Goal: Task Accomplishment & Management: Manage account settings

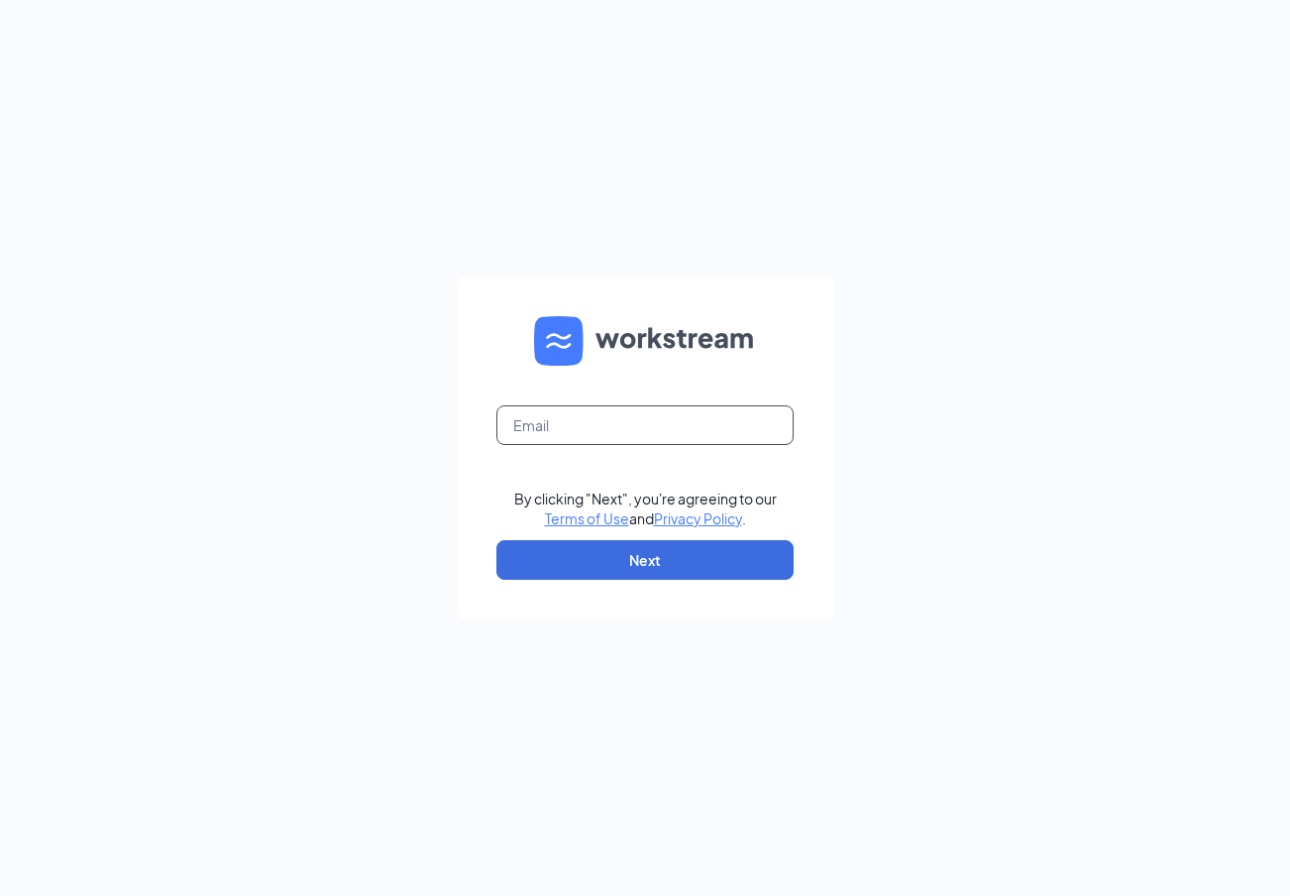
click at [645, 435] on input "text" at bounding box center [644, 425] width 297 height 40
click at [921, 368] on div "By clicking "Next", you're agreeing to our Terms of Use and Privacy Policy . Ne…" at bounding box center [645, 448] width 1290 height 896
click at [688, 425] on input "text" at bounding box center [644, 425] width 297 height 40
type input "[EMAIL_ADDRESS][DOMAIN_NAME]"
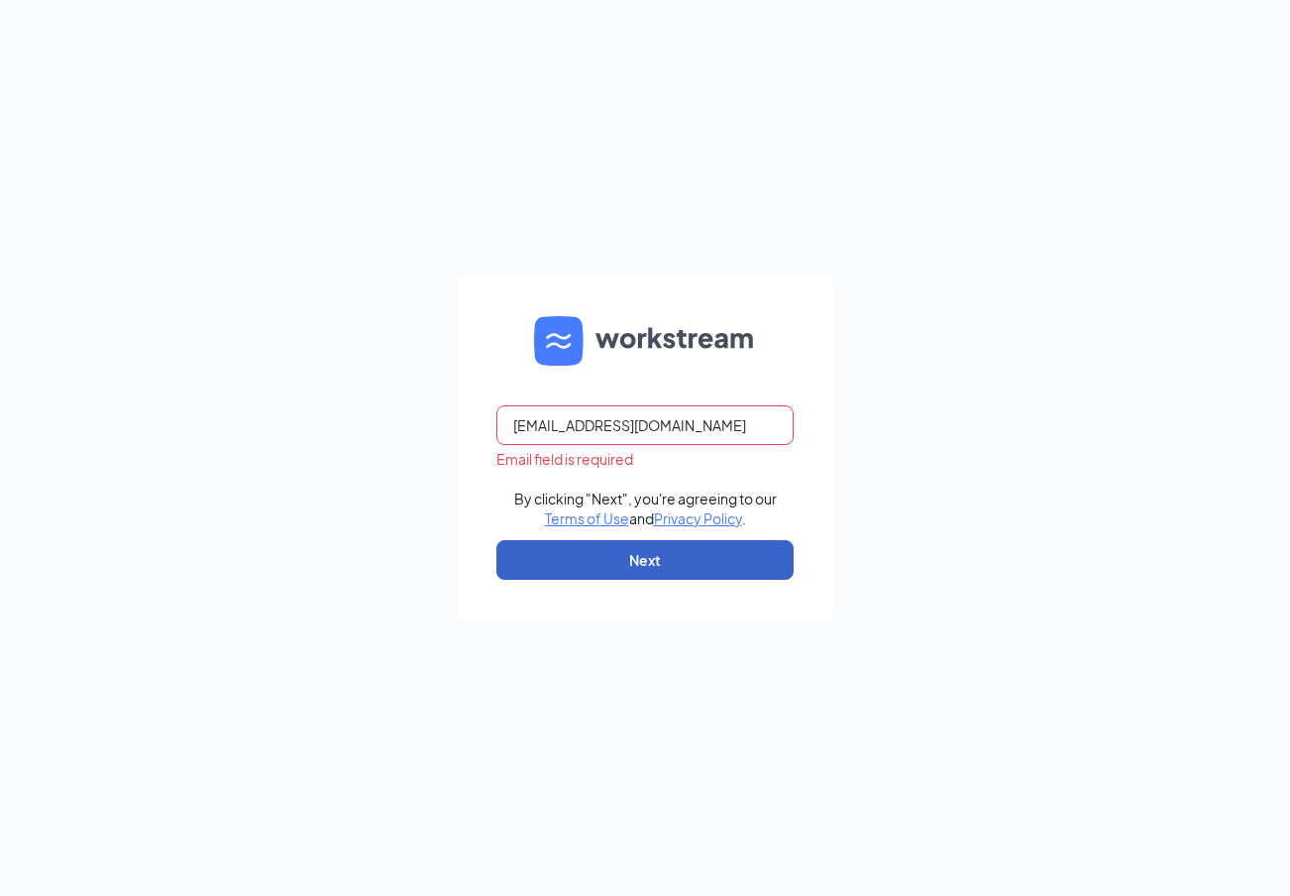
click at [662, 559] on button "Next" at bounding box center [644, 560] width 297 height 40
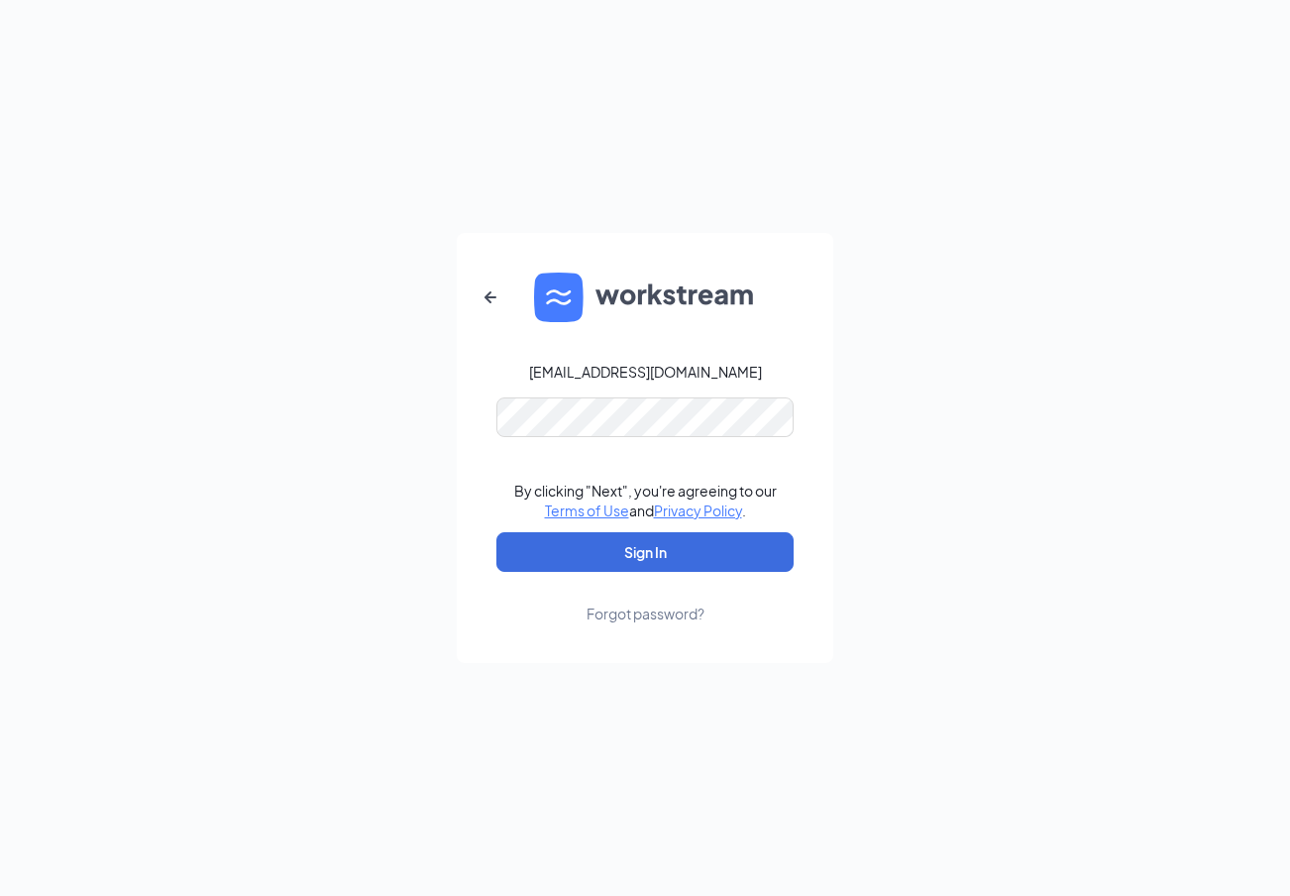
click at [630, 574] on link "Forgot password?" at bounding box center [646, 598] width 118 height 52
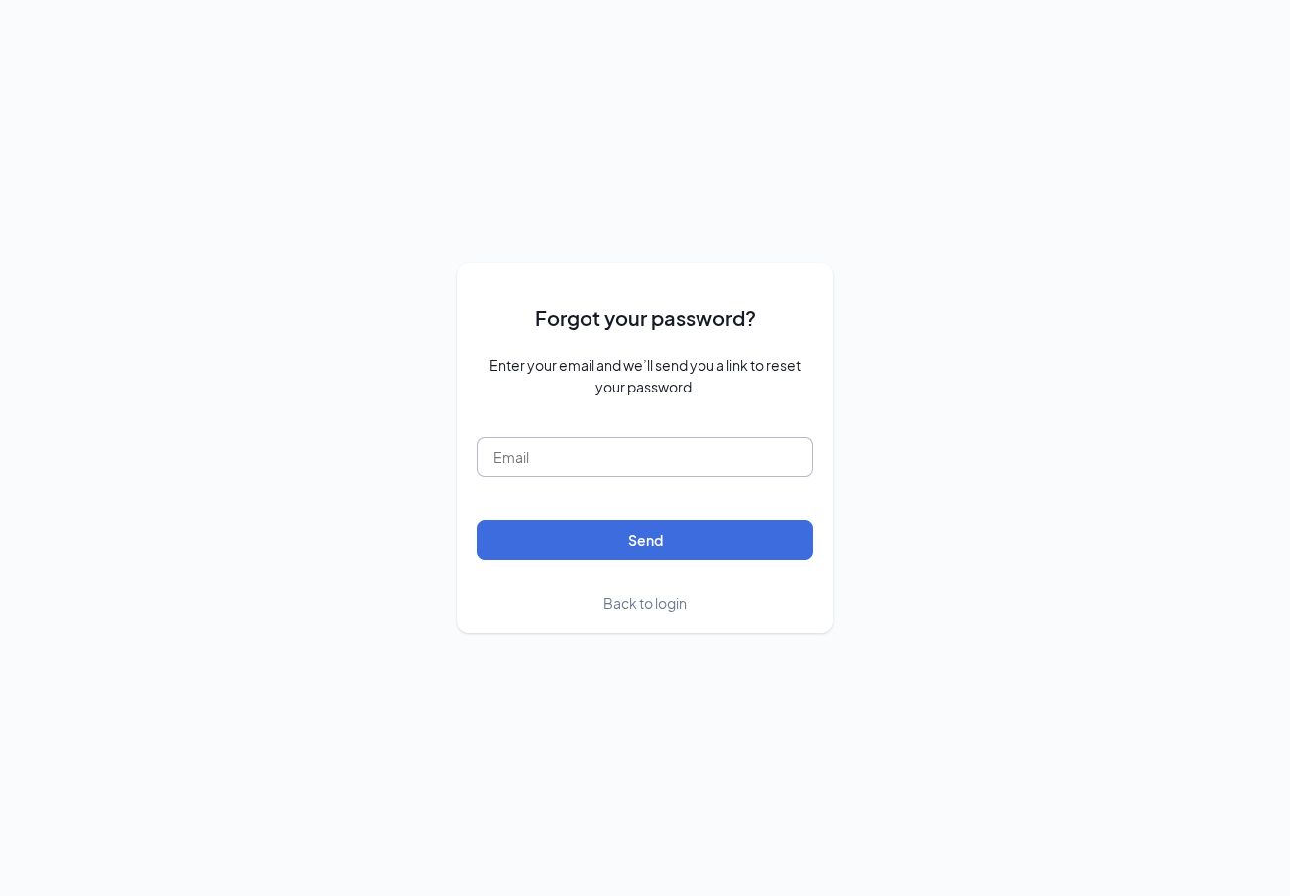
click at [643, 465] on input "text" at bounding box center [645, 457] width 337 height 40
type input "[EMAIL_ADDRESS][DOMAIN_NAME]"
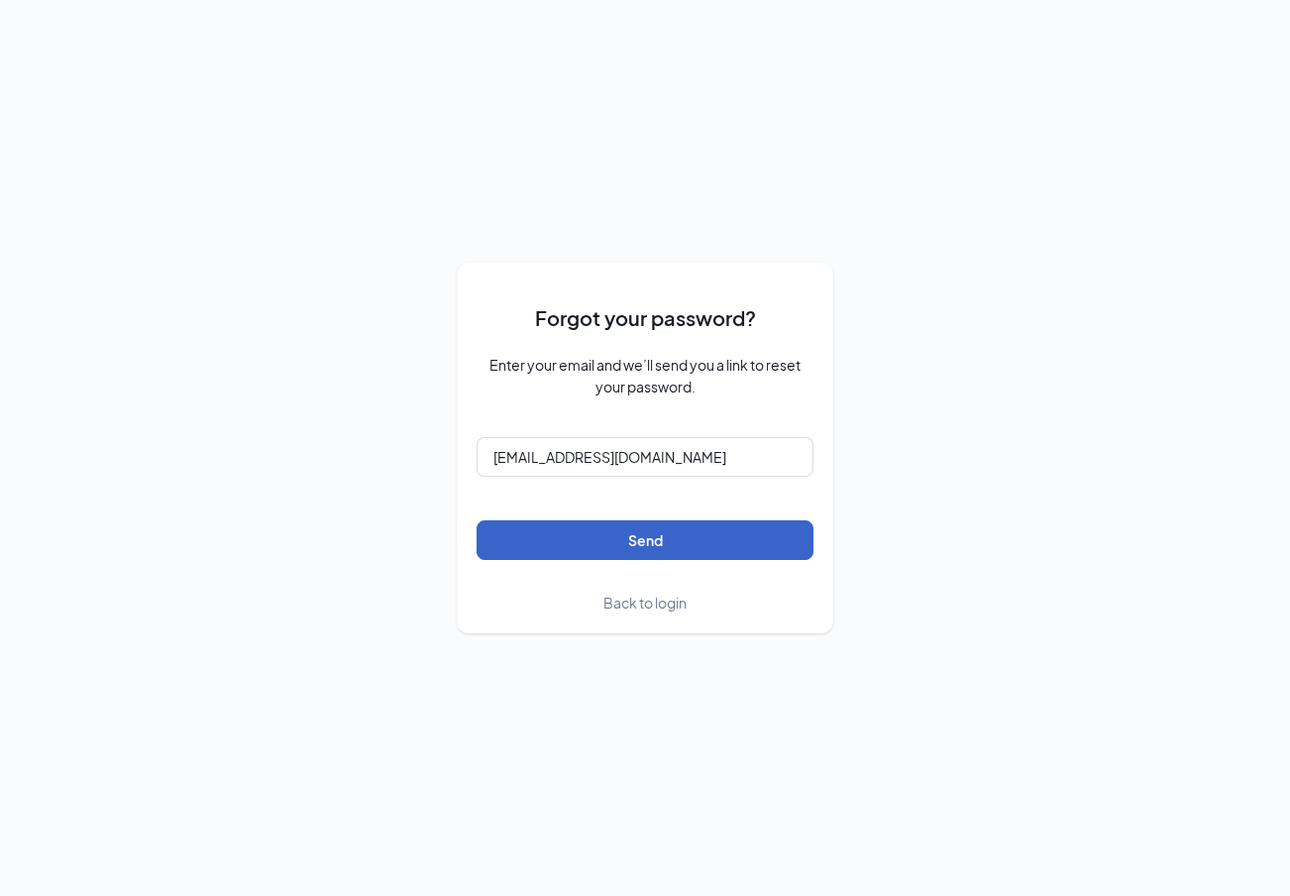
click at [615, 547] on button "Send" at bounding box center [645, 540] width 337 height 40
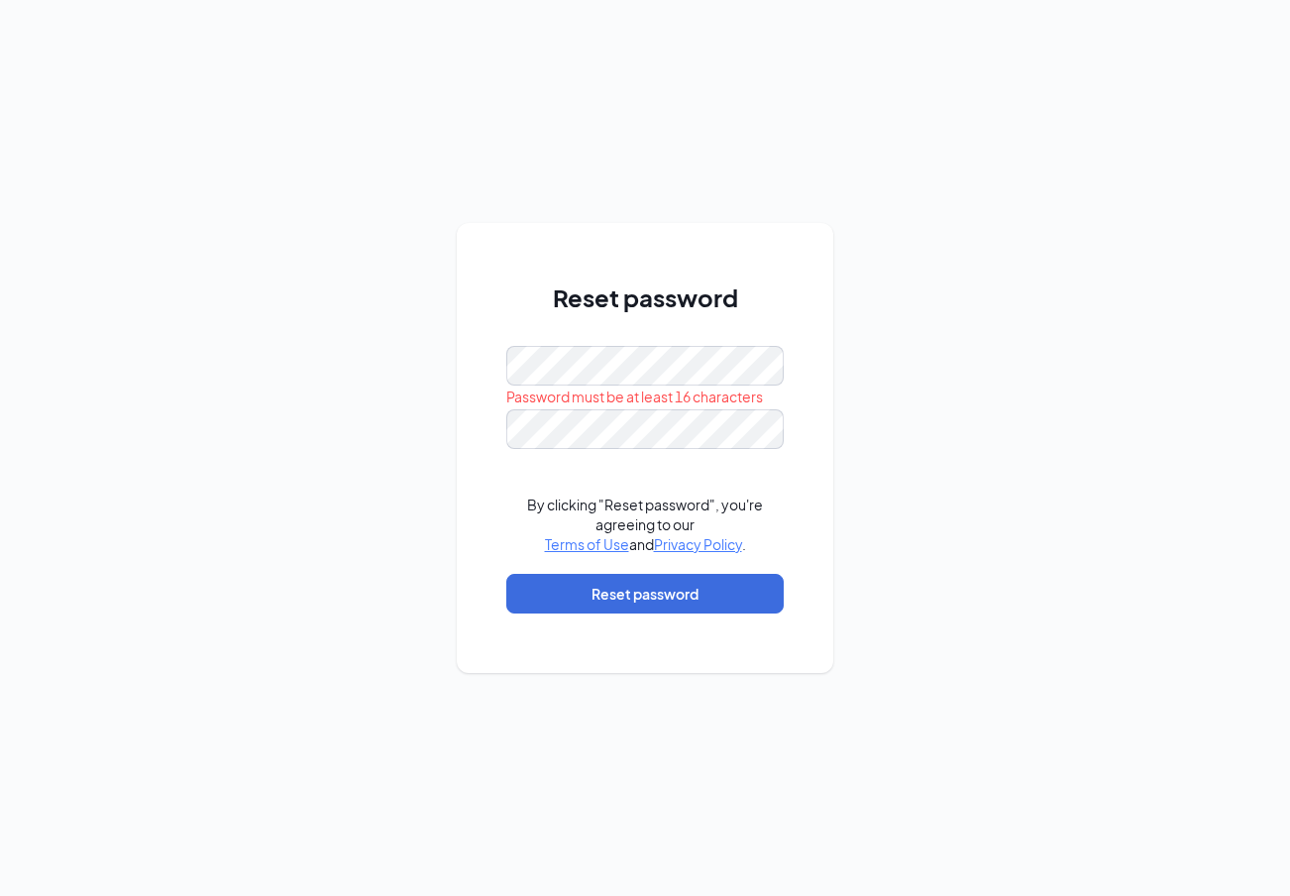
click at [961, 381] on div "Reset password Password must be at least 16 characters By clicking "Reset passw…" at bounding box center [645, 448] width 1290 height 896
click at [1039, 400] on div "Reset password By clicking "Reset password", you're agreeing to our Terms of Us…" at bounding box center [645, 448] width 1290 height 896
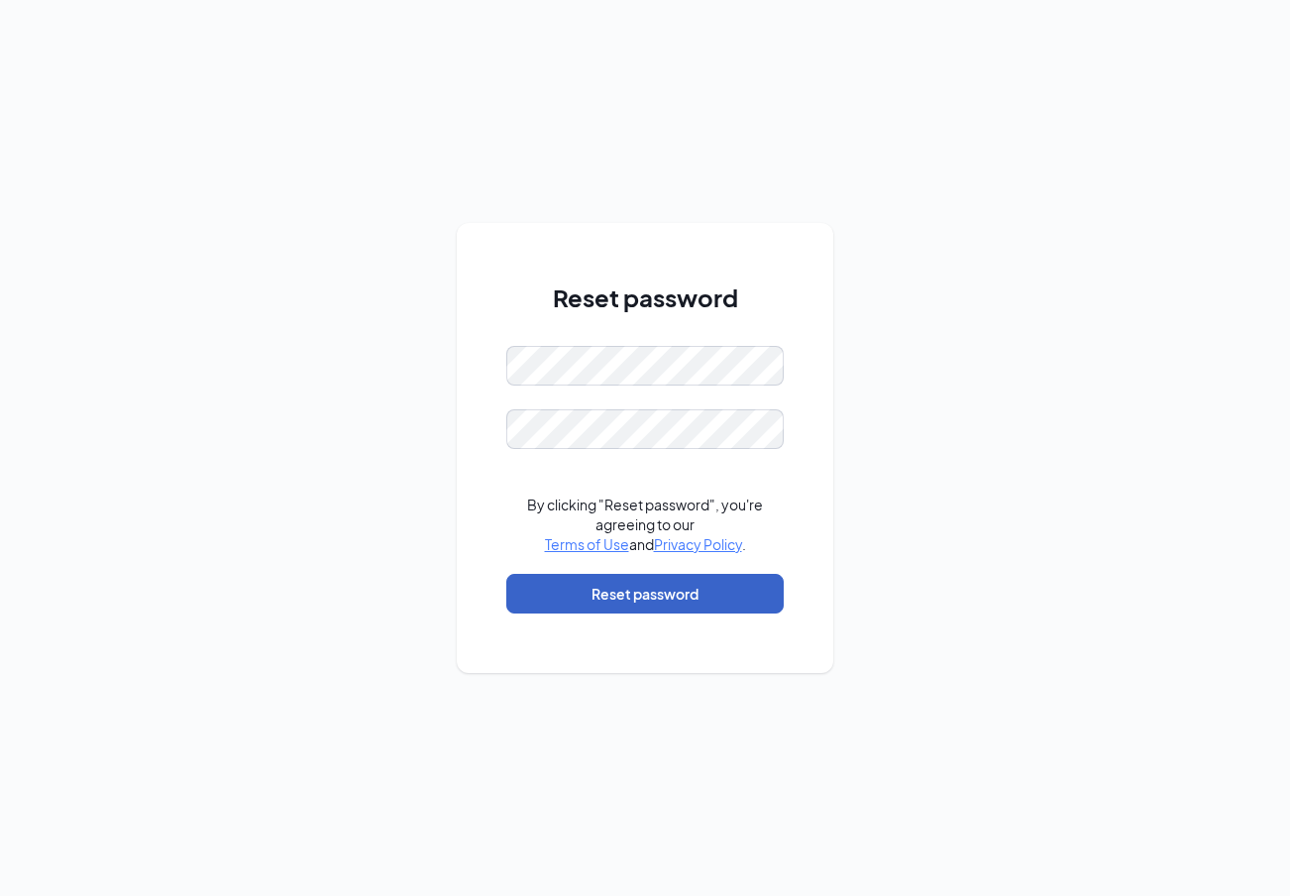
click at [612, 585] on button "Reset password" at bounding box center [644, 594] width 277 height 40
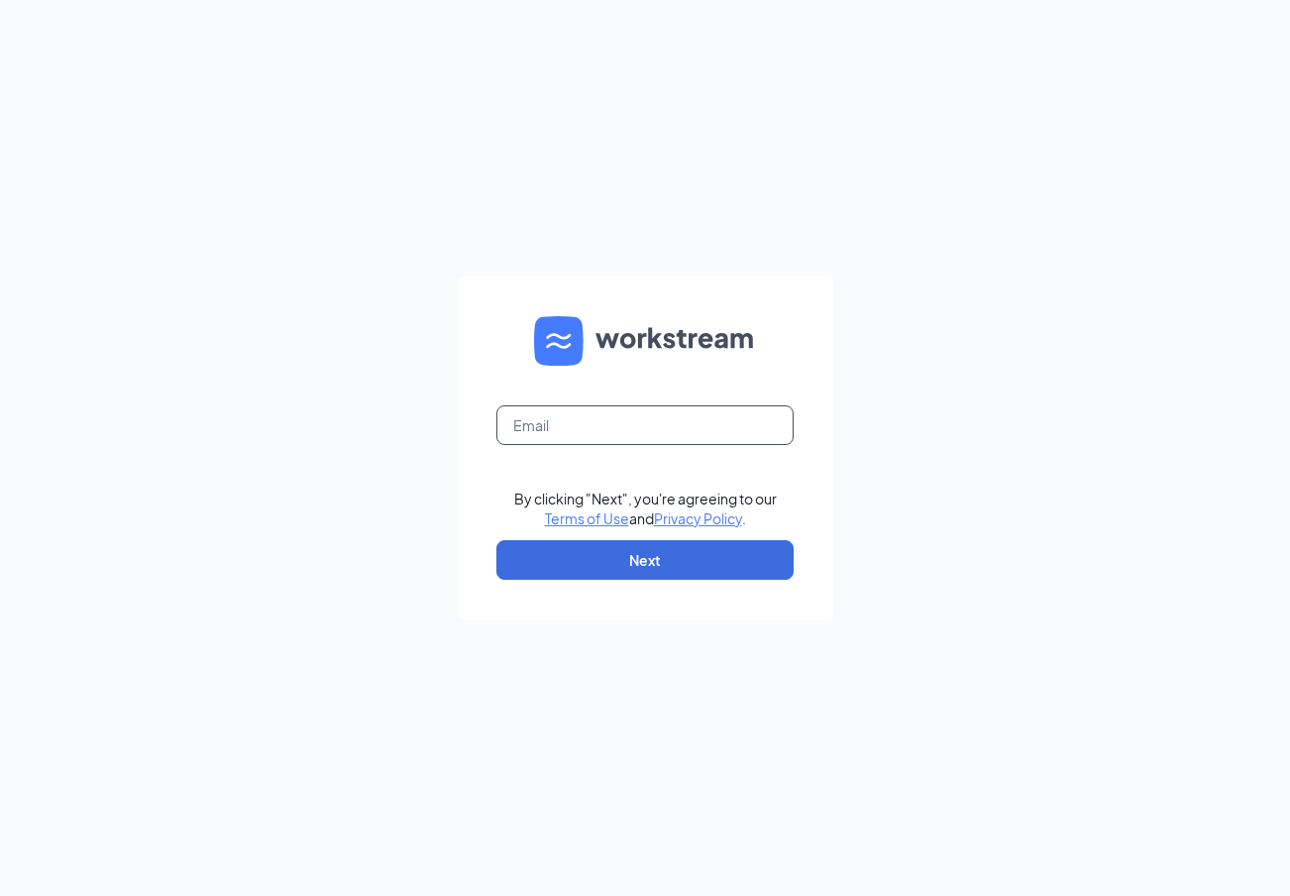
click at [735, 410] on input "text" at bounding box center [644, 425] width 297 height 40
type input "[EMAIL_ADDRESS][DOMAIN_NAME]"
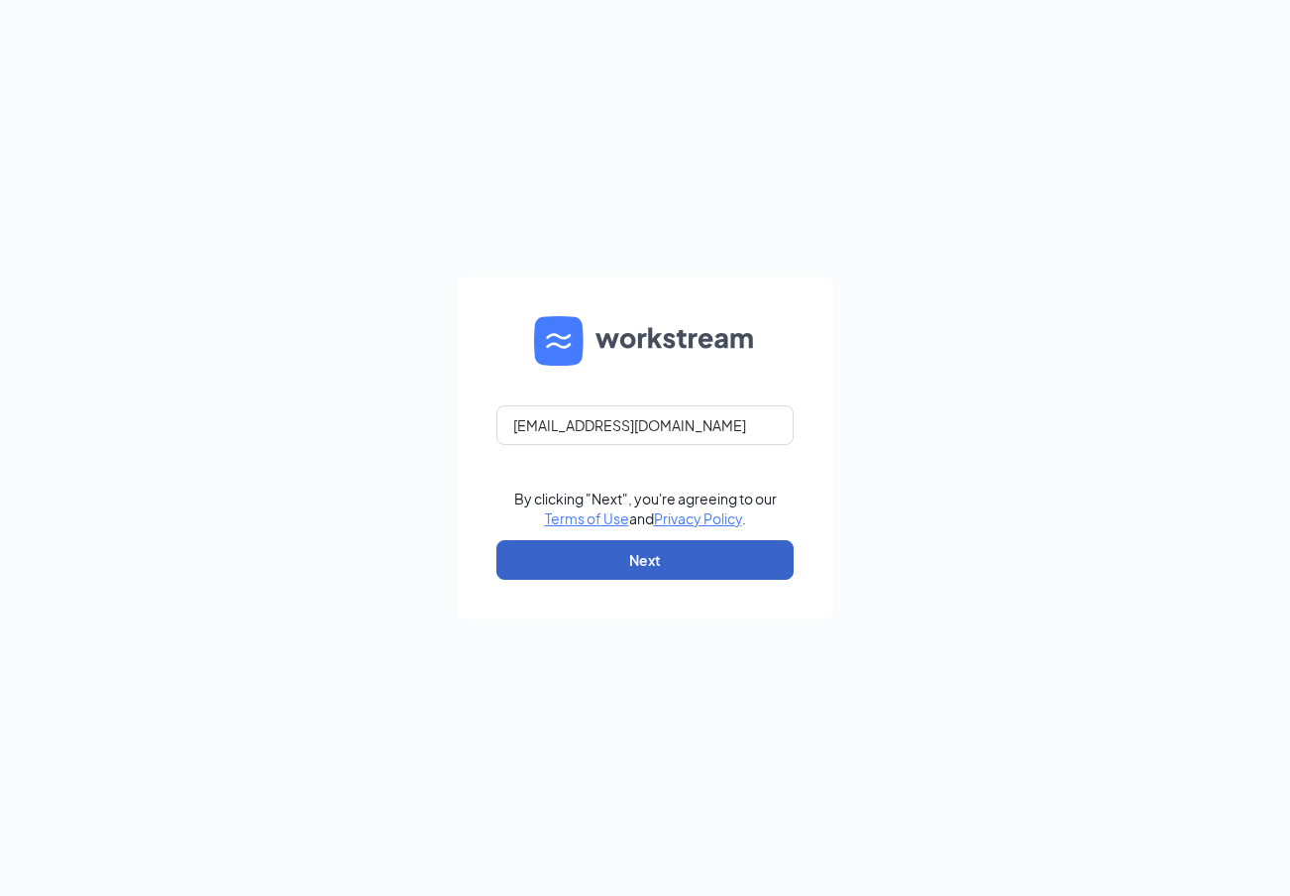
click at [681, 557] on button "Next" at bounding box center [644, 560] width 297 height 40
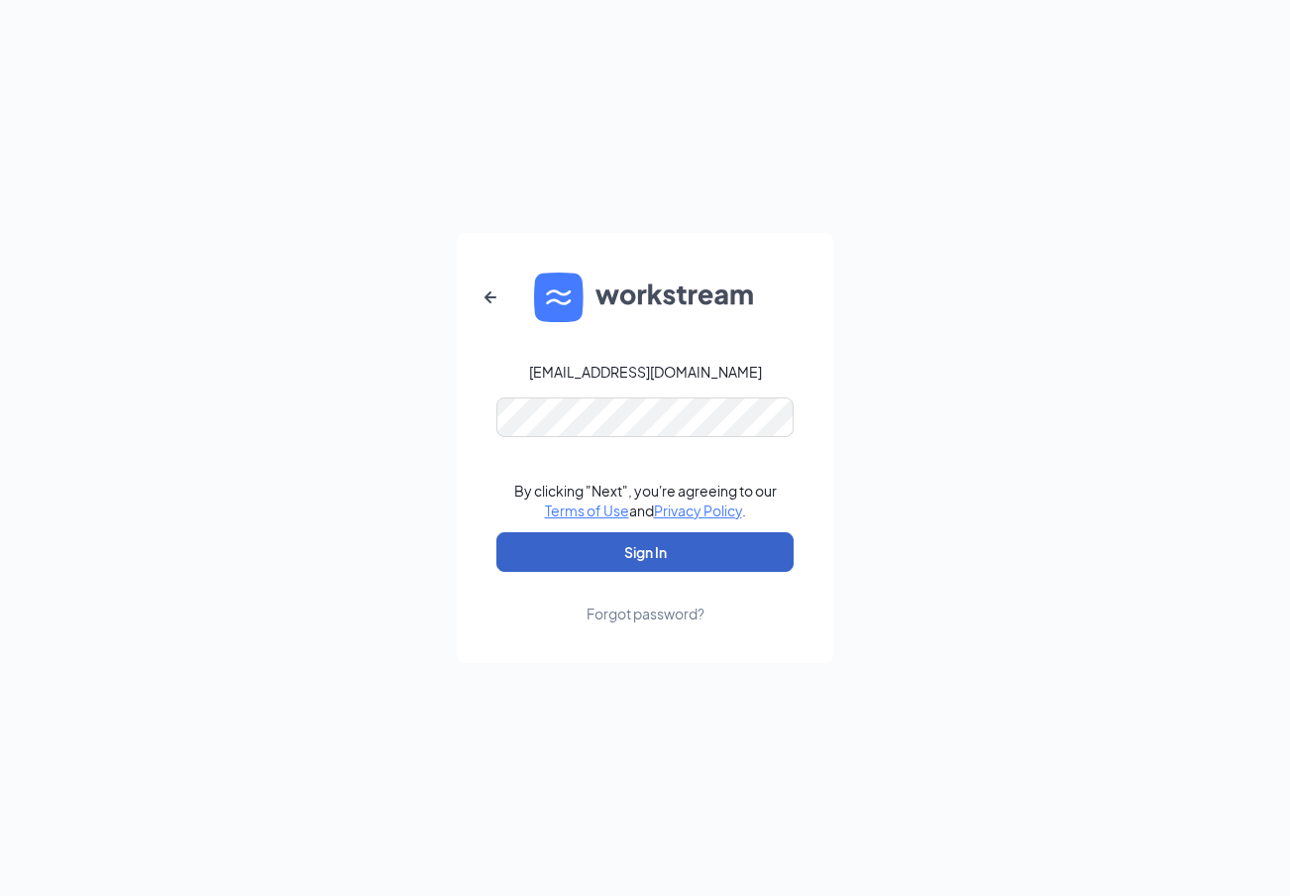
click at [613, 551] on button "Sign In" at bounding box center [644, 552] width 297 height 40
